Goal: Communication & Community: Answer question/provide support

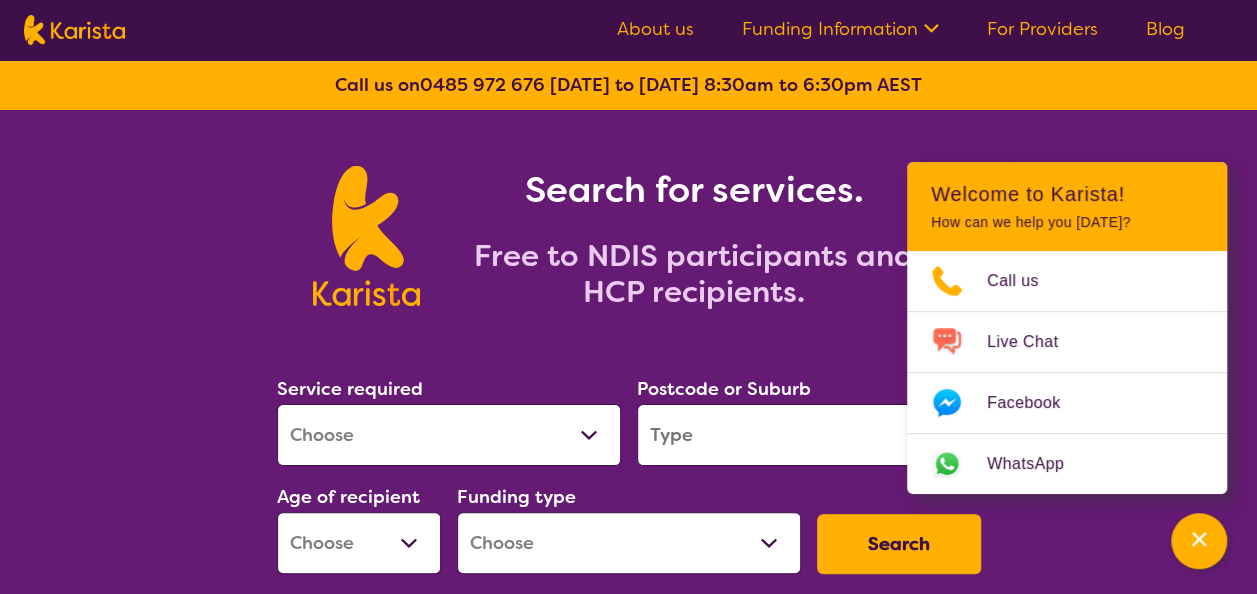
select select "Support worker"
click at [277, 404] on select "Allied Health Assistant Assessment ([MEDICAL_DATA] or [MEDICAL_DATA]) Behaviour…" at bounding box center [449, 435] width 344 height 62
click at [708, 442] on input "search" at bounding box center [809, 435] width 344 height 62
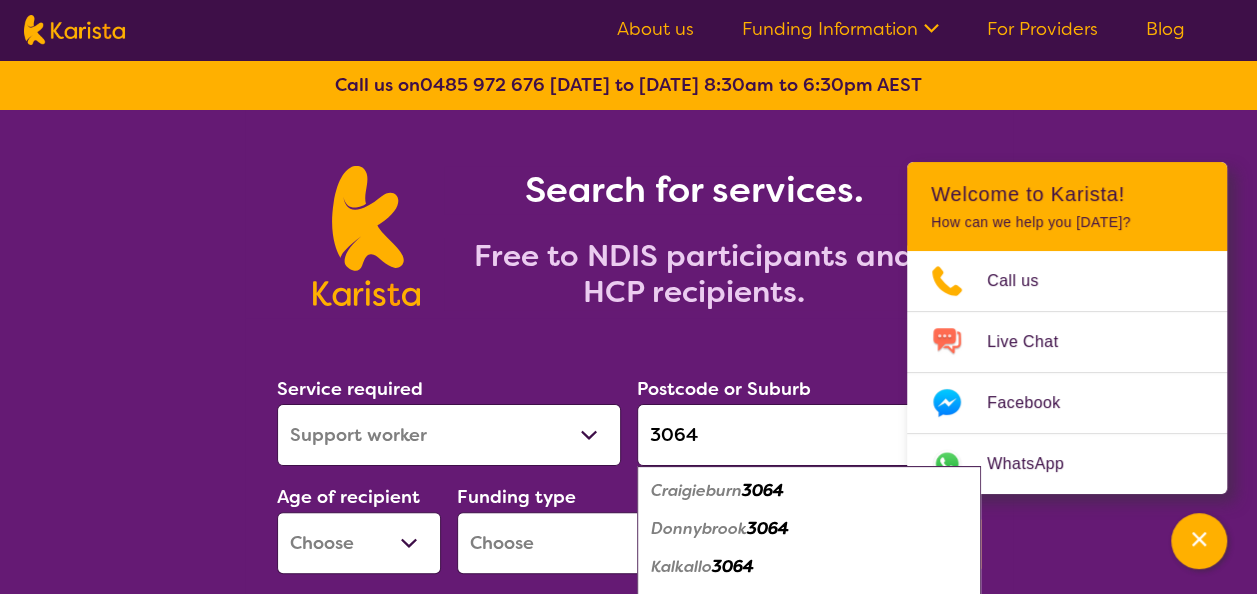
type input "3064"
click at [344, 534] on select "Early Childhood - 0 to 9 Child - 10 to 11 Adolescent - 12 to 17 Adult - 18 to 6…" at bounding box center [359, 543] width 164 height 62
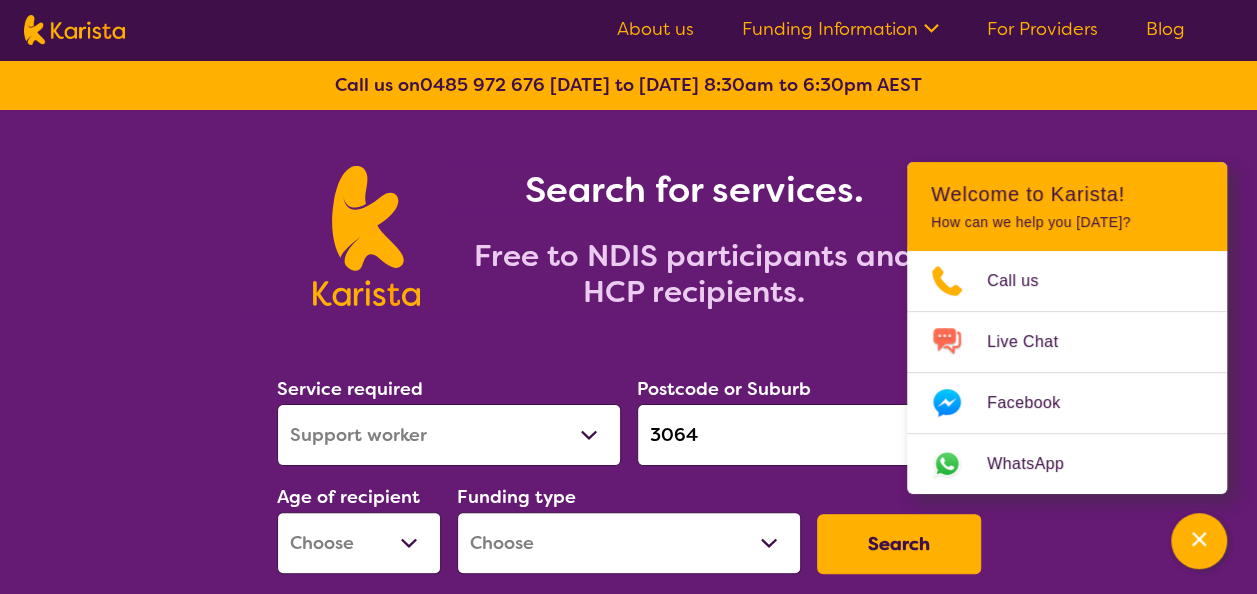
select select "AD"
click at [277, 512] on select "Early Childhood - 0 to 9 Child - 10 to 11 Adolescent - 12 to 17 Adult - 18 to 6…" at bounding box center [359, 543] width 164 height 62
click at [555, 547] on select "Home Care Package (HCP) National Disability Insurance Scheme (NDIS) I don't know" at bounding box center [629, 543] width 344 height 62
select select "NDIS"
click at [457, 512] on select "Home Care Package (HCP) National Disability Insurance Scheme (NDIS) I don't know" at bounding box center [629, 543] width 344 height 62
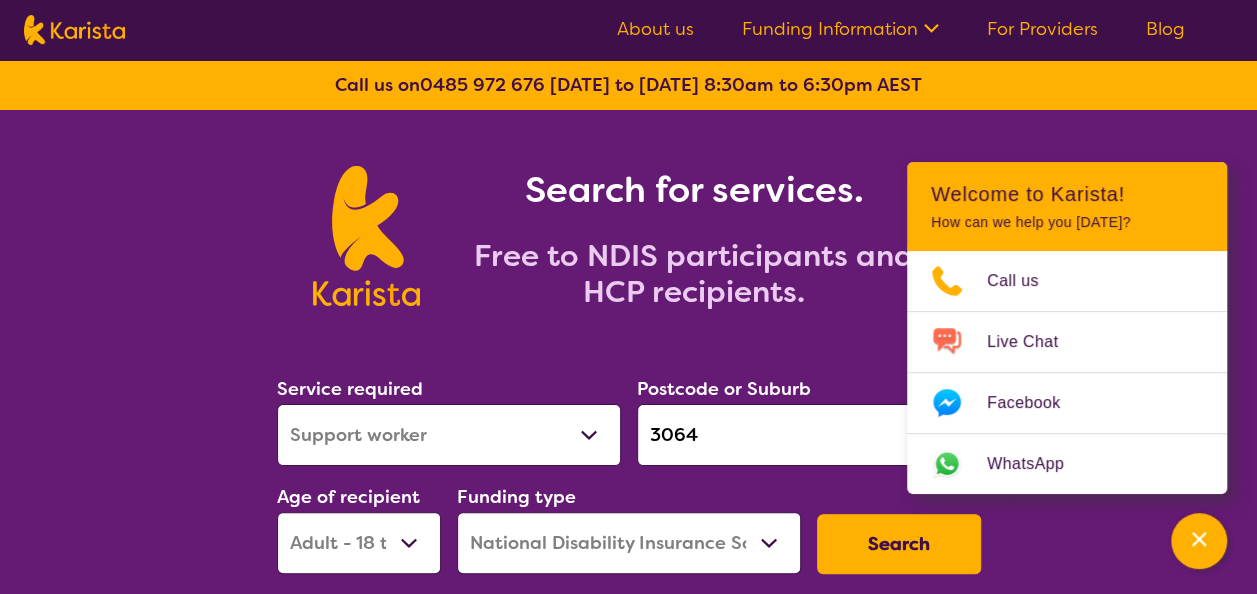
click at [923, 544] on button "Search" at bounding box center [899, 544] width 164 height 60
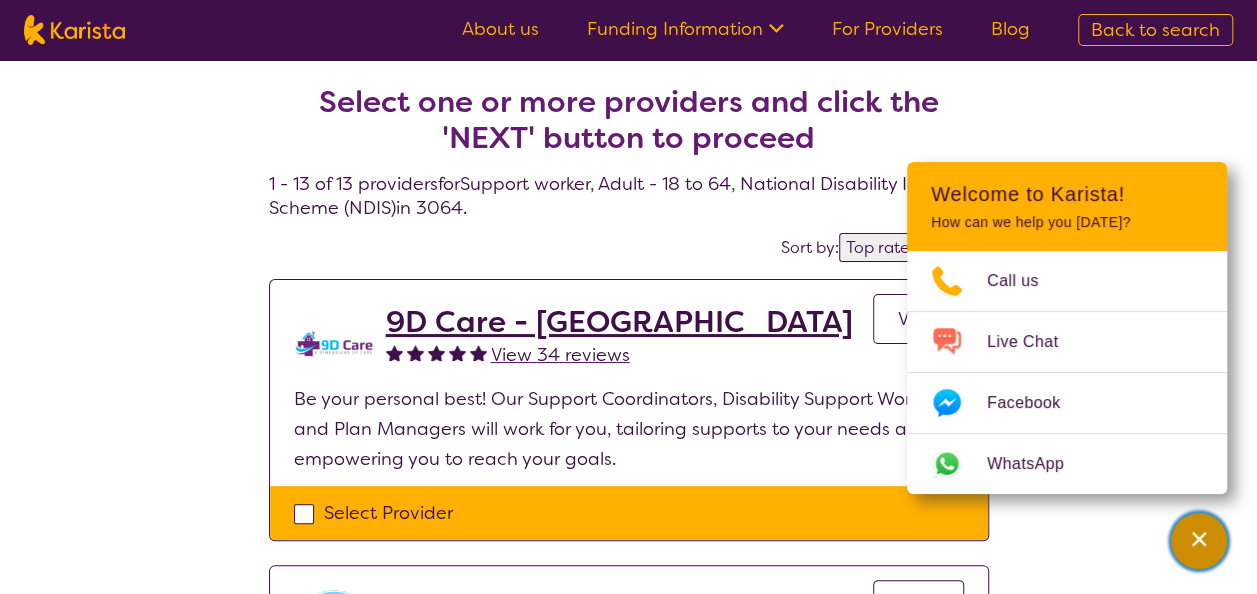
click at [1204, 542] on icon "Channel Menu" at bounding box center [1199, 539] width 20 height 20
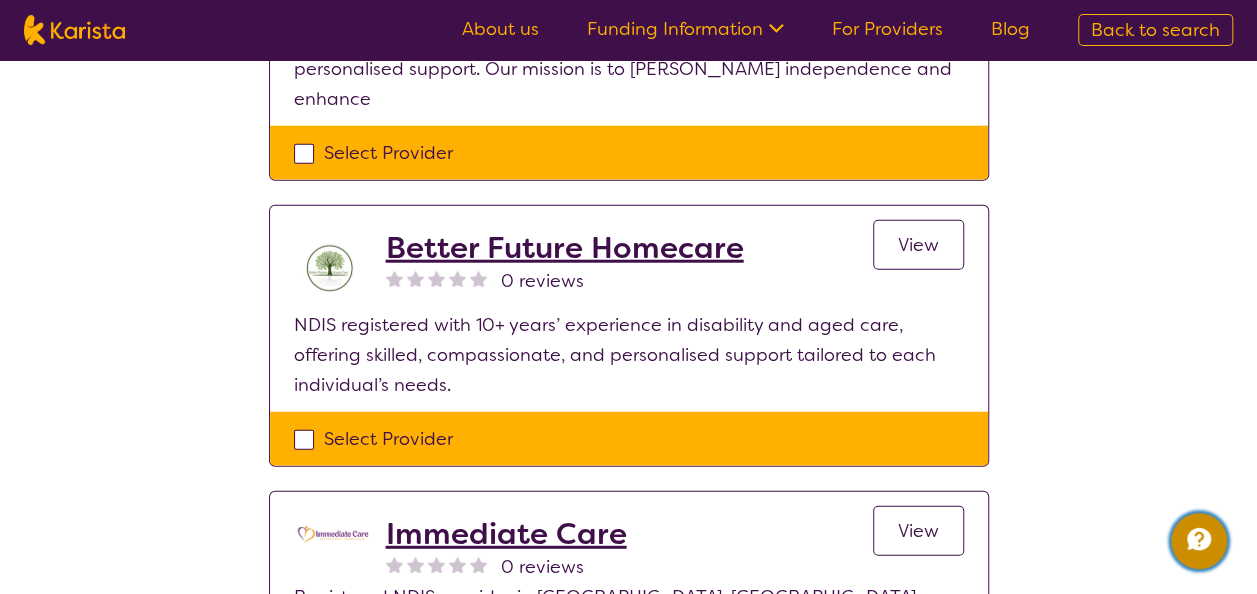
scroll to position [2699, 0]
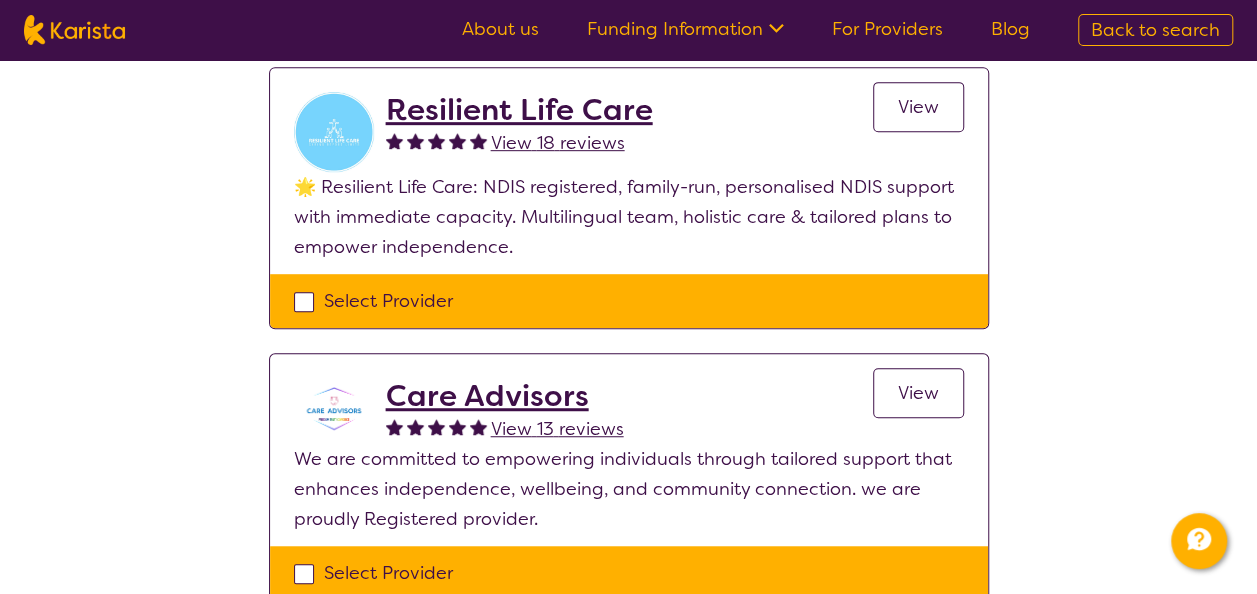
scroll to position [600, 0]
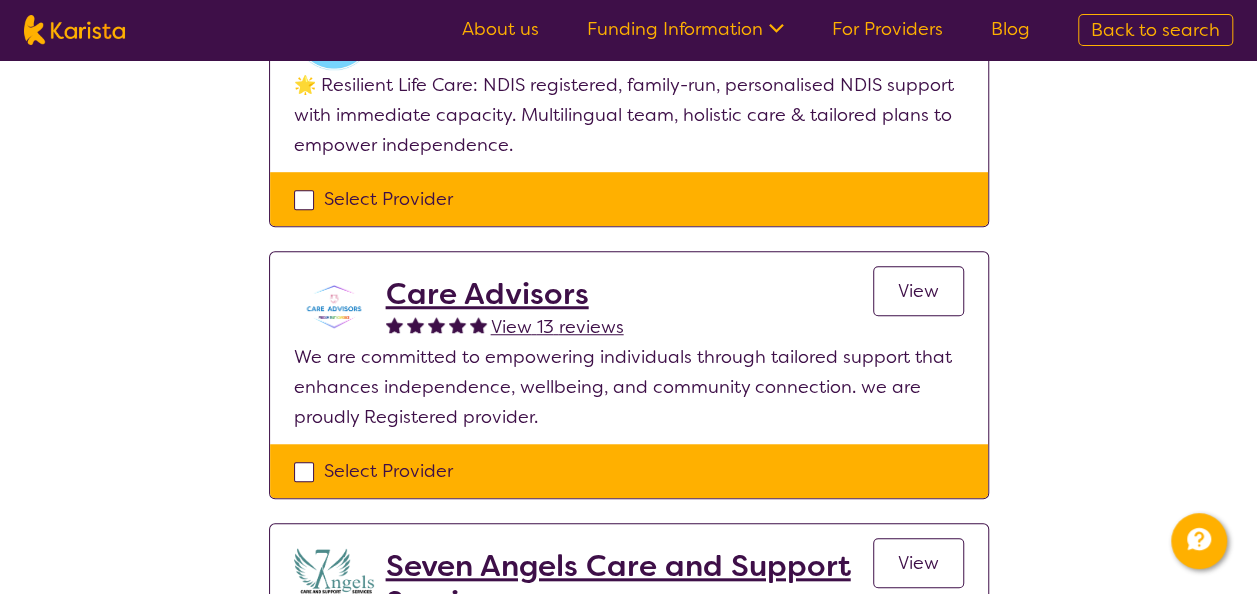
click at [861, 27] on link "For Providers" at bounding box center [887, 29] width 111 height 24
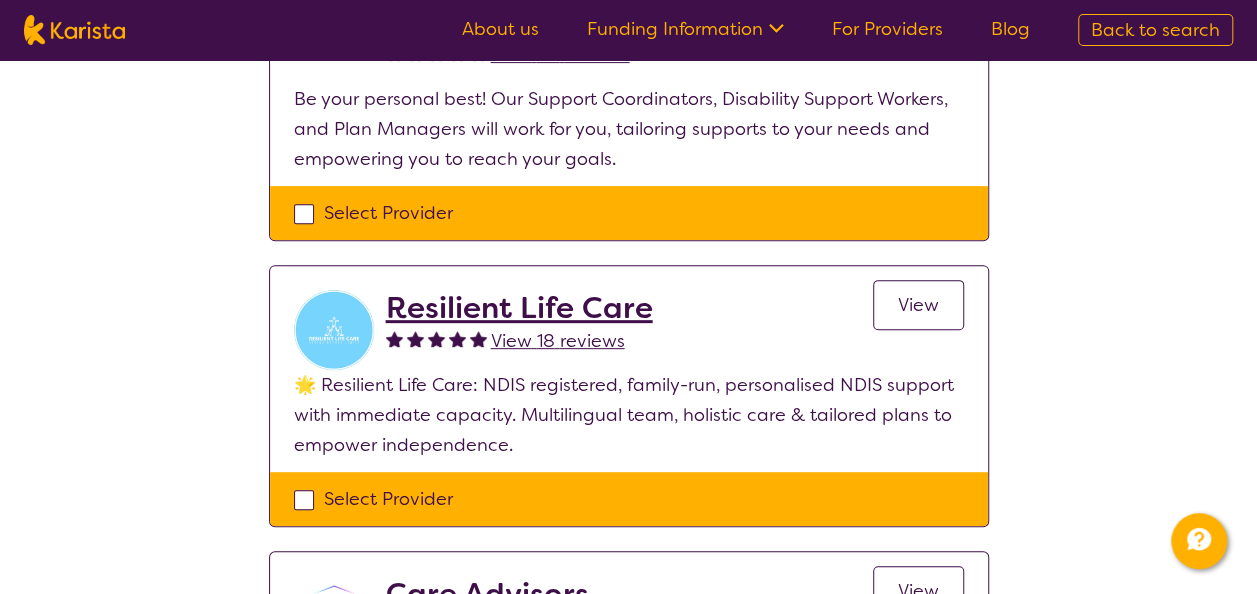
scroll to position [0, 0]
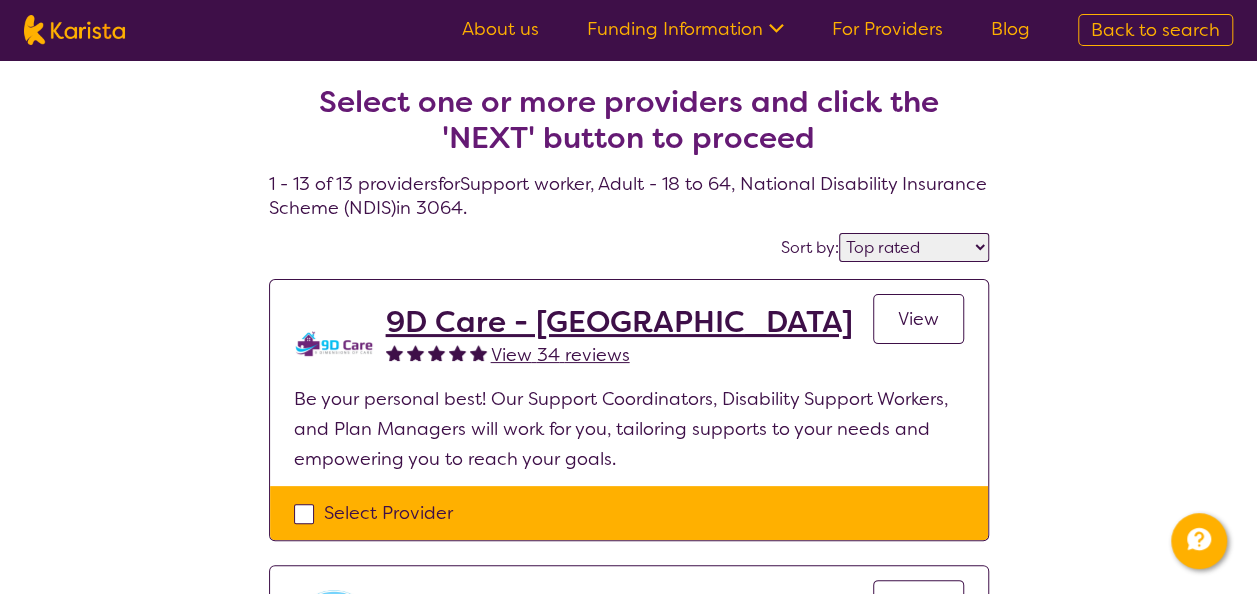
click at [967, 250] on select "Highly reviewed Top rated" at bounding box center [914, 247] width 150 height 29
click at [841, 233] on select "Highly reviewed Top rated" at bounding box center [914, 247] width 150 height 29
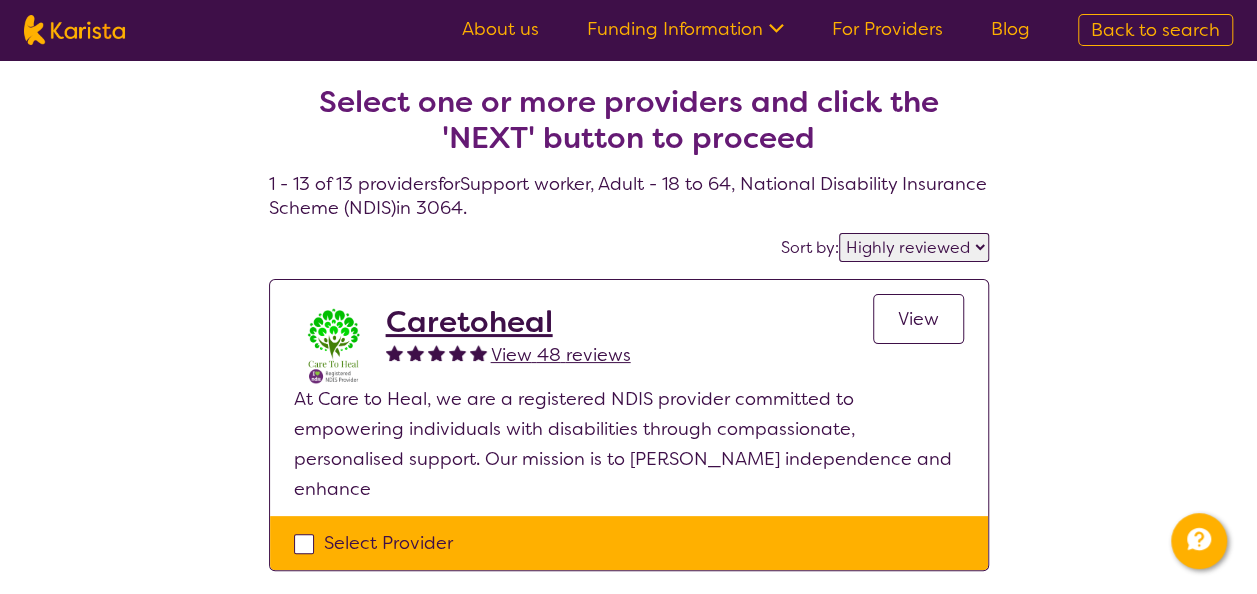
click at [967, 254] on select "Highly reviewed Top rated" at bounding box center [914, 247] width 150 height 29
click at [841, 233] on select "Highly reviewed Top rated" at bounding box center [914, 247] width 150 height 29
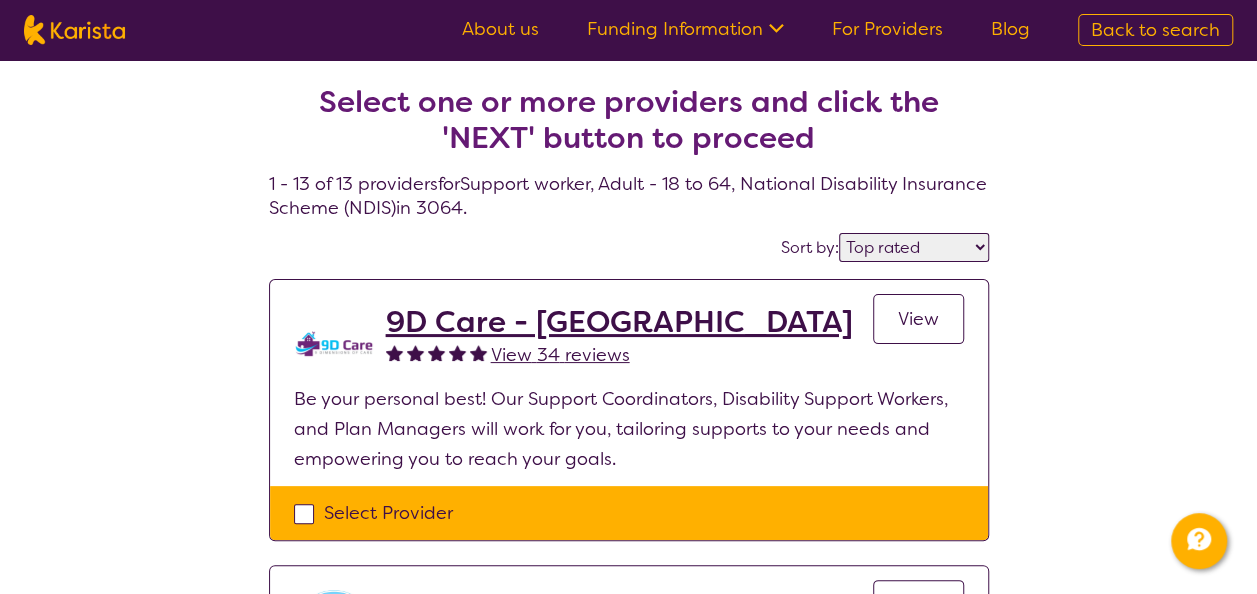
click at [964, 255] on select "Highly reviewed Top rated" at bounding box center [914, 247] width 150 height 29
select select "highly_reviewed"
click at [841, 233] on select "Highly reviewed Top rated" at bounding box center [914, 247] width 150 height 29
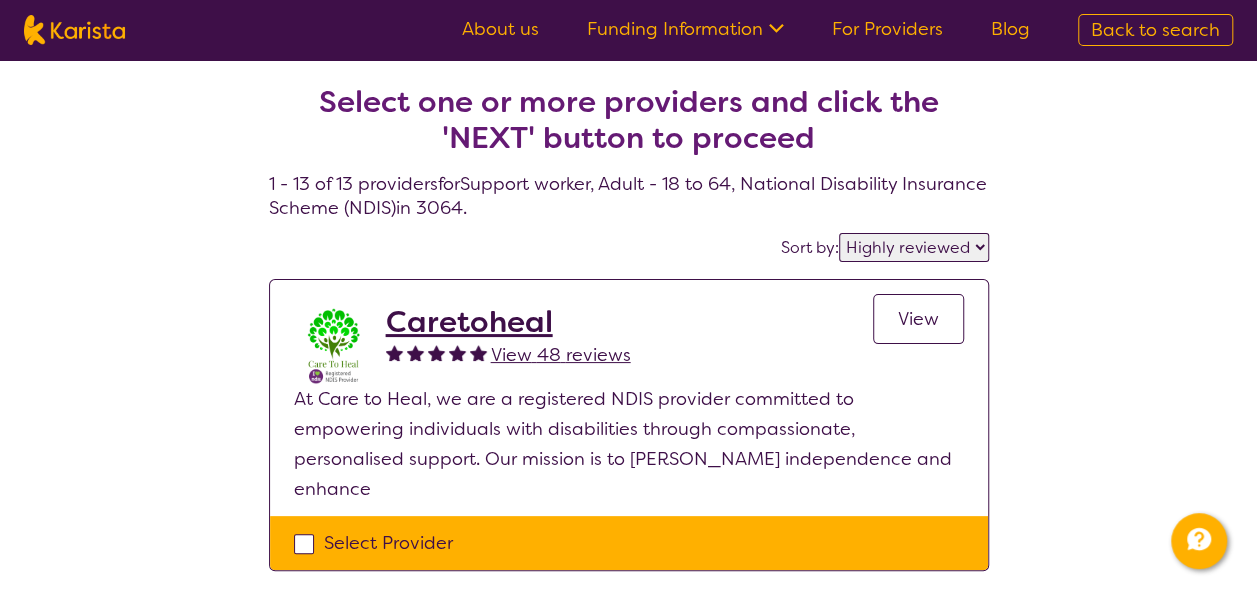
click at [476, 36] on link "About us" at bounding box center [500, 29] width 77 height 24
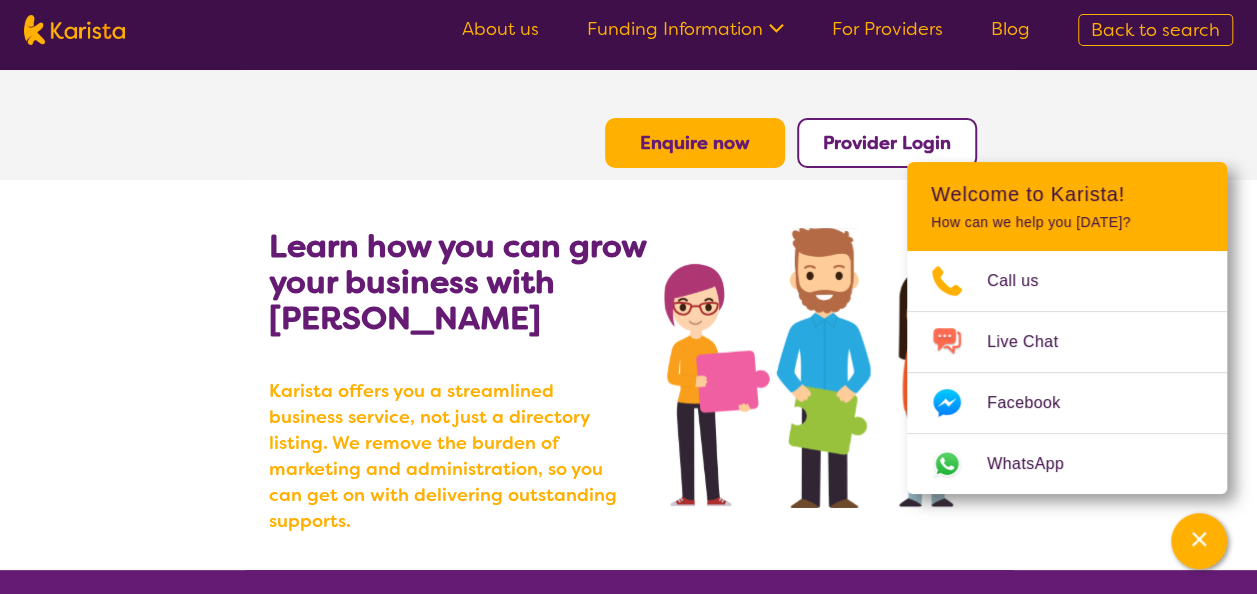
click at [883, 145] on b "Provider Login" at bounding box center [887, 143] width 128 height 24
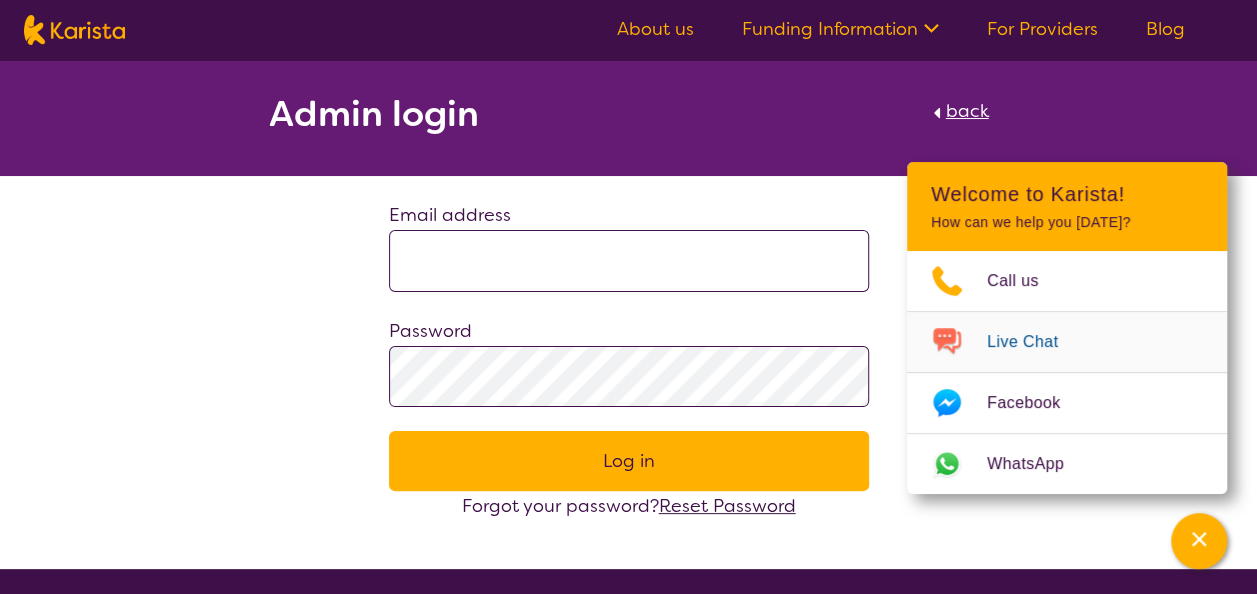
type input "**********"
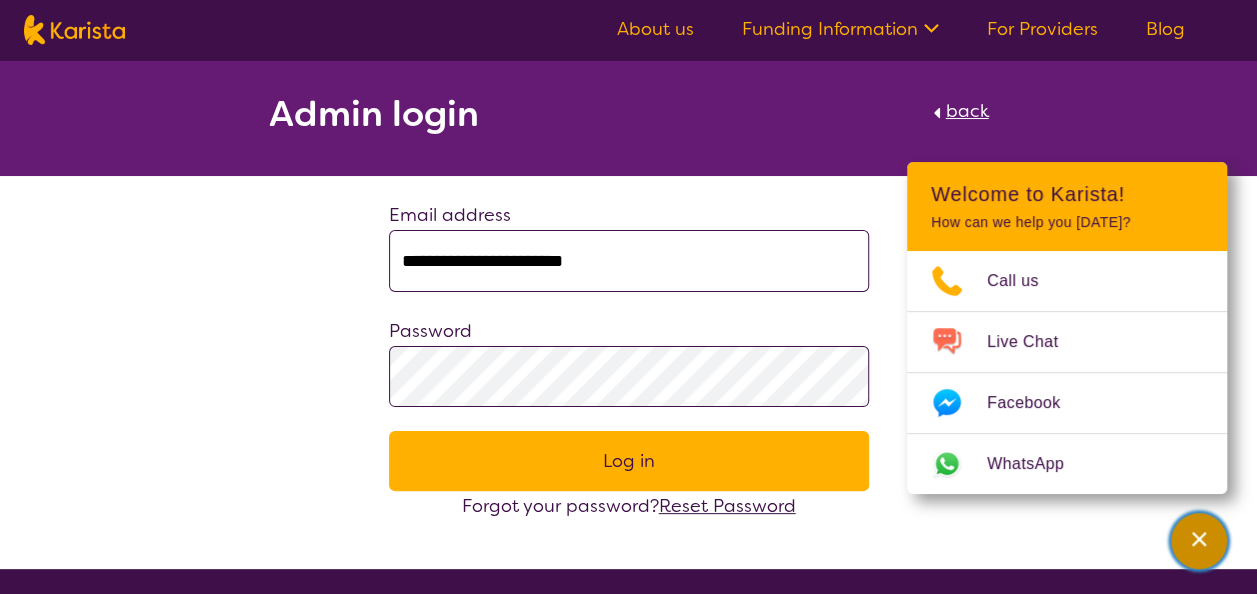
click at [1194, 549] on div "Channel Menu" at bounding box center [1199, 541] width 40 height 44
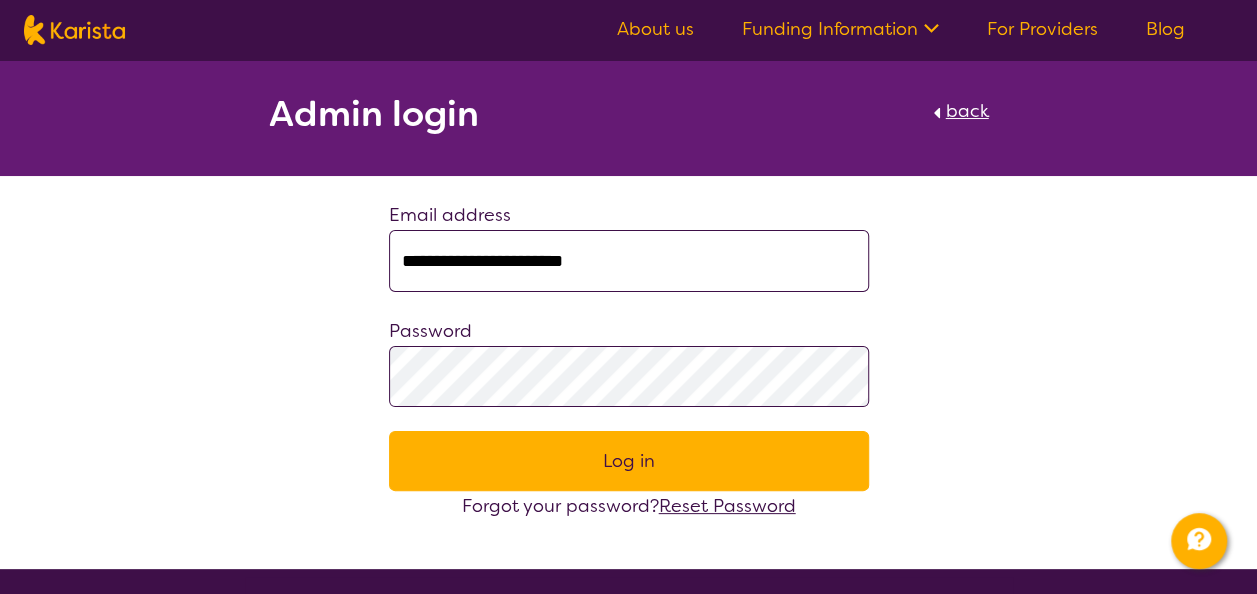
click at [562, 478] on button "Log in" at bounding box center [629, 461] width 480 height 60
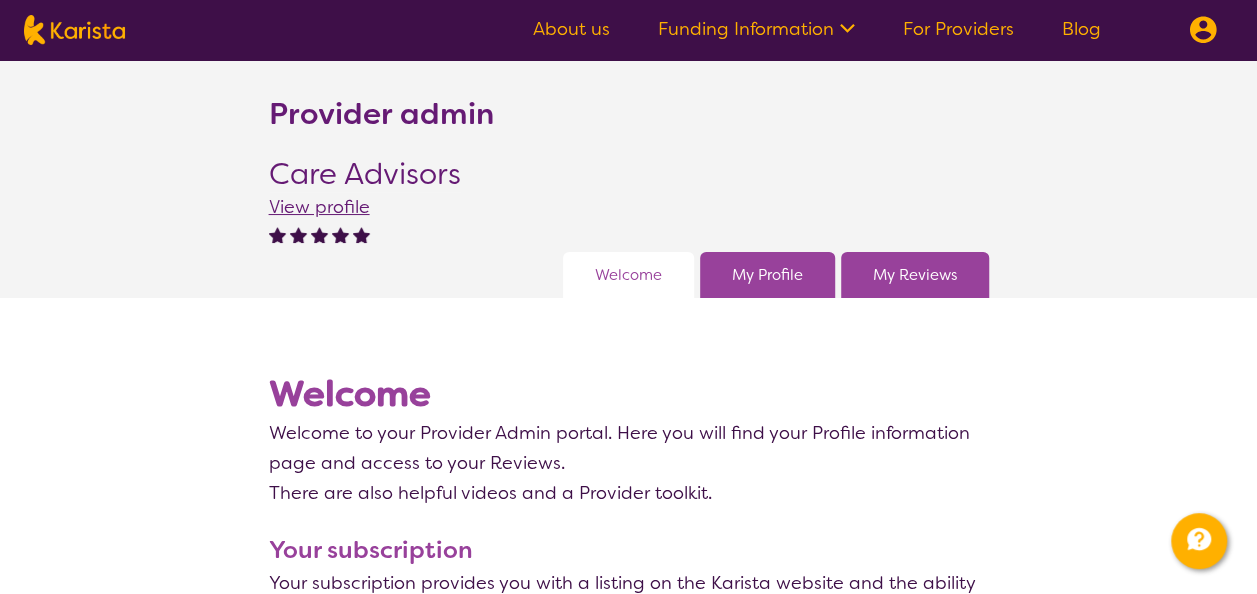
click at [873, 285] on link "My Reviews" at bounding box center [915, 275] width 84 height 30
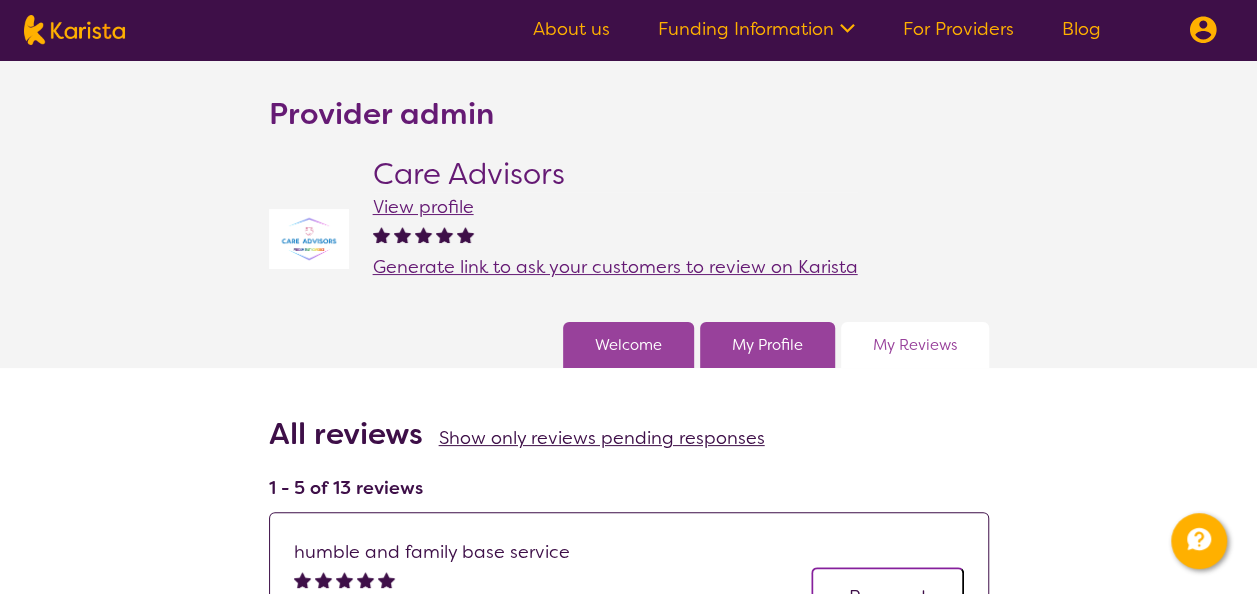
click at [560, 266] on span "Generate link to ask your customers to review on Karista" at bounding box center [615, 267] width 485 height 24
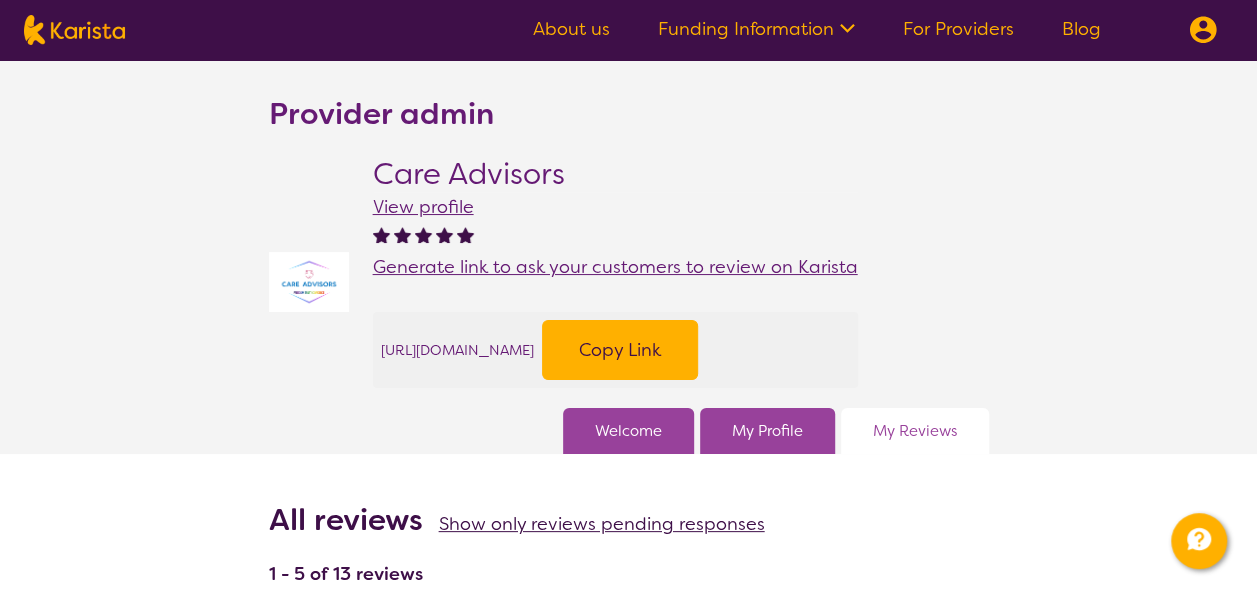
click at [698, 346] on button "Copy Link" at bounding box center [620, 350] width 156 height 60
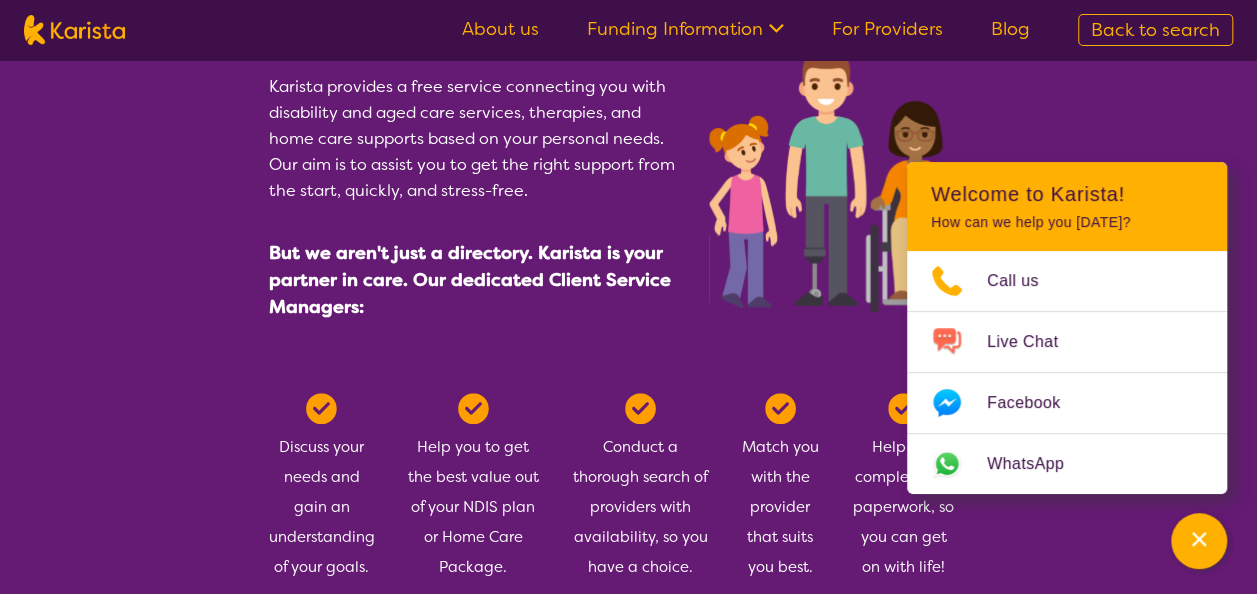
scroll to position [1200, 0]
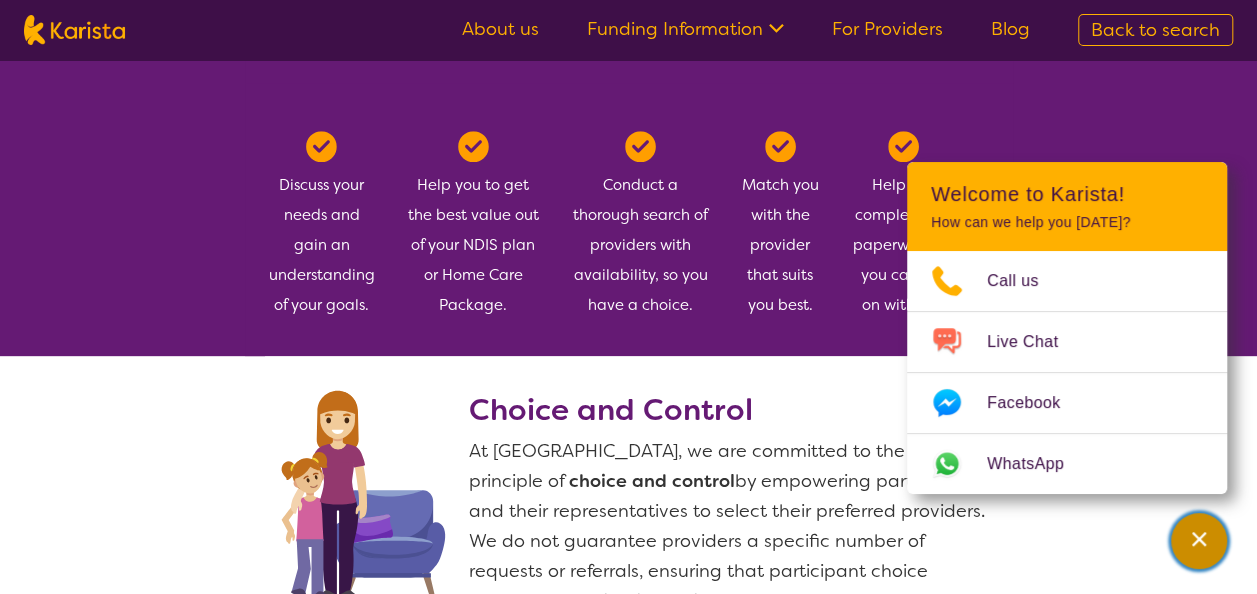
click at [1182, 541] on div "Channel Menu" at bounding box center [1199, 541] width 40 height 44
